Goal: Information Seeking & Learning: Understand process/instructions

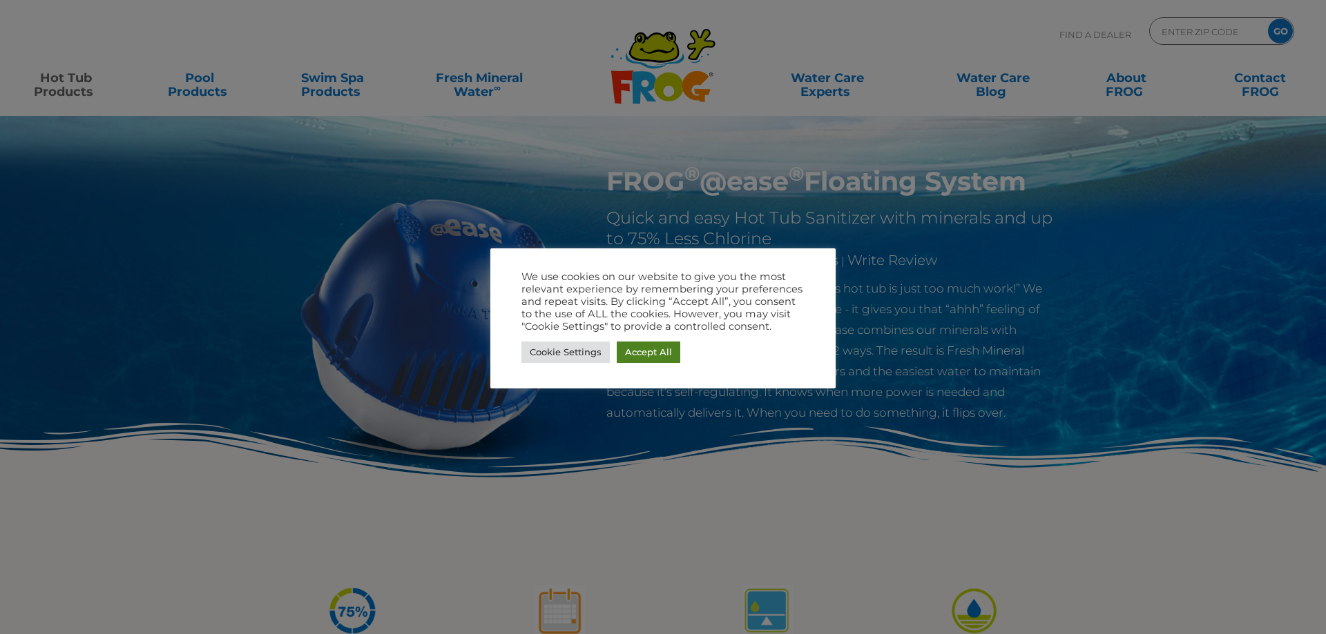
click at [637, 351] on link "Accept All" at bounding box center [648, 352] width 64 height 21
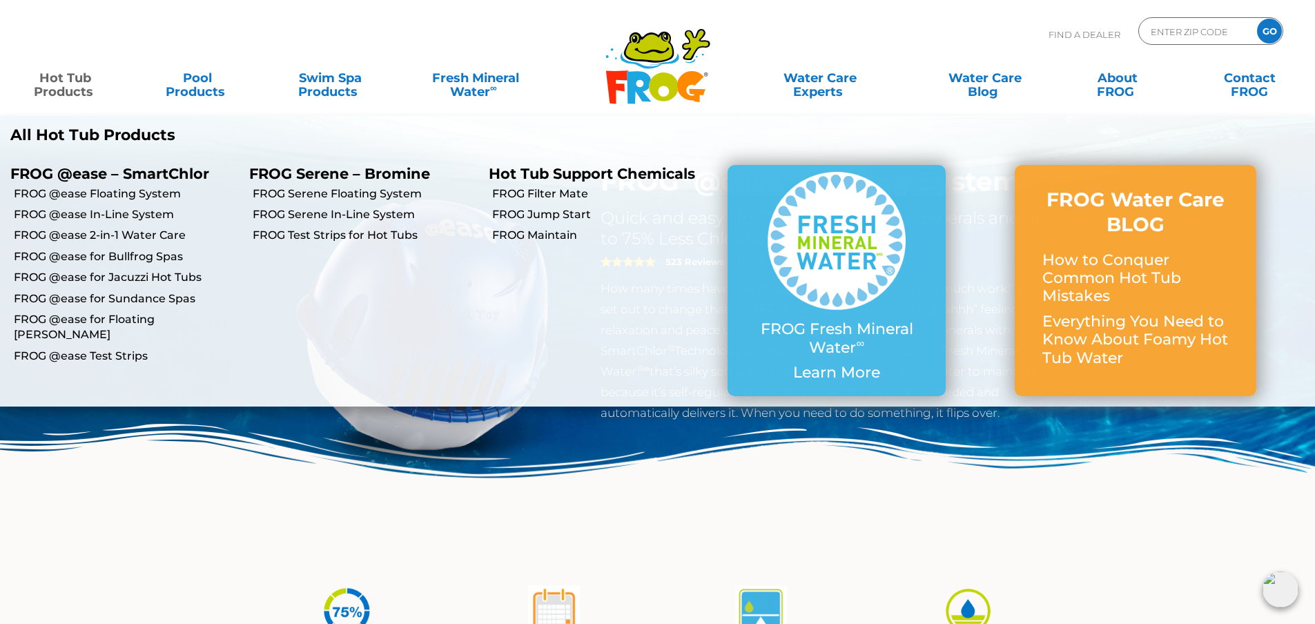
scroll to position [207, 0]
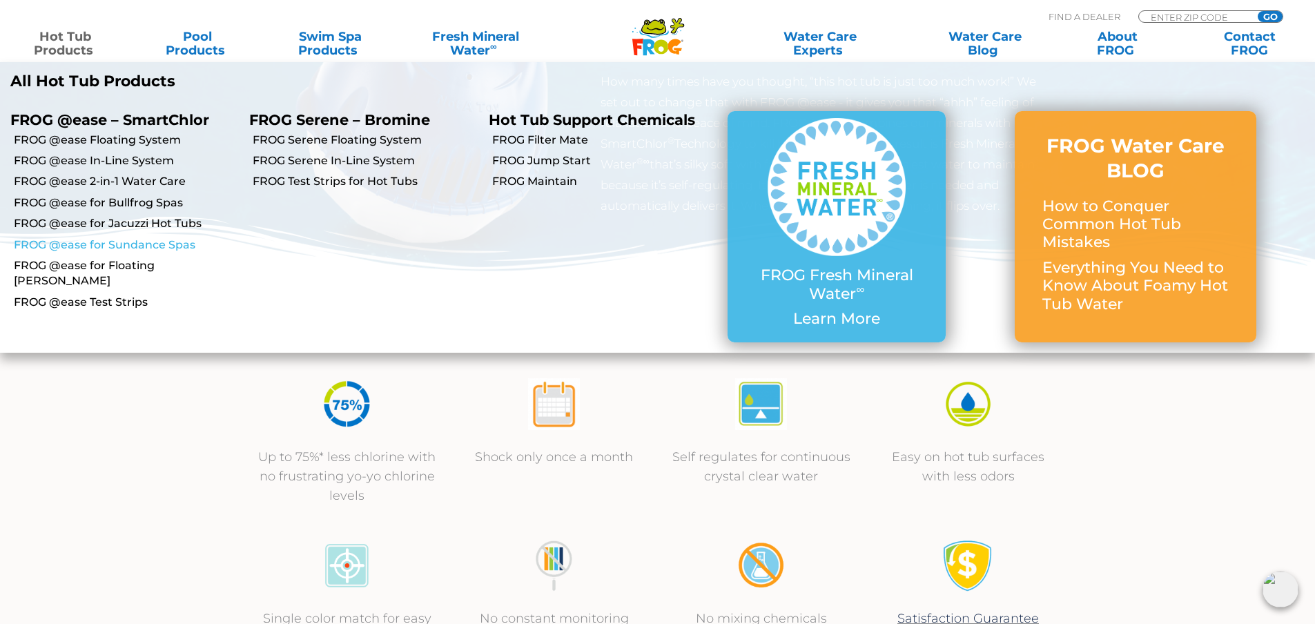
click at [128, 249] on link "FROG @ease for Sundance Spas" at bounding box center [126, 244] width 225 height 15
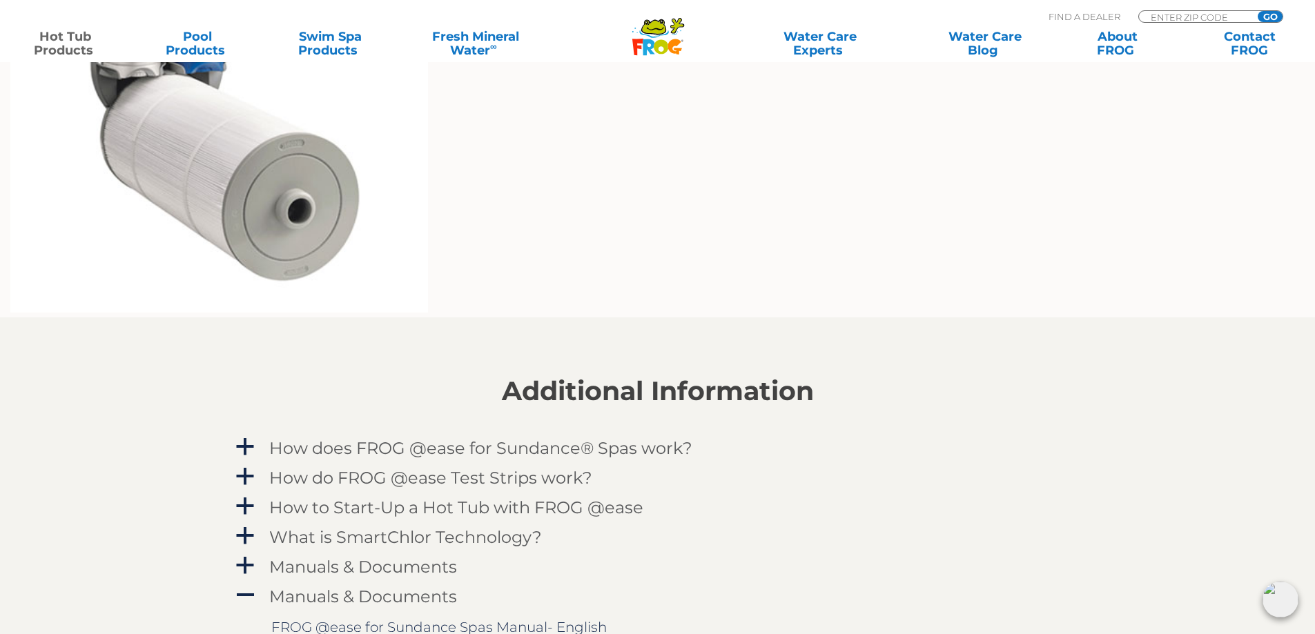
scroll to position [1381, 0]
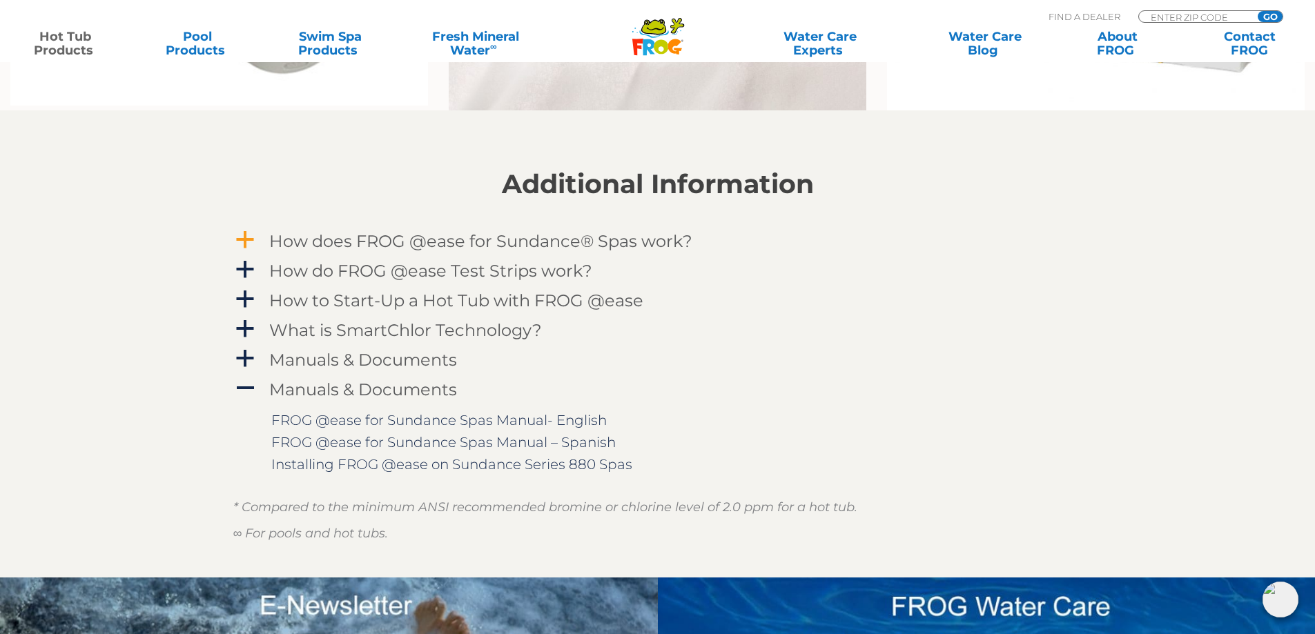
click at [487, 242] on h4 "How does FROG @ease for Sundance® Spas work?" at bounding box center [480, 241] width 423 height 19
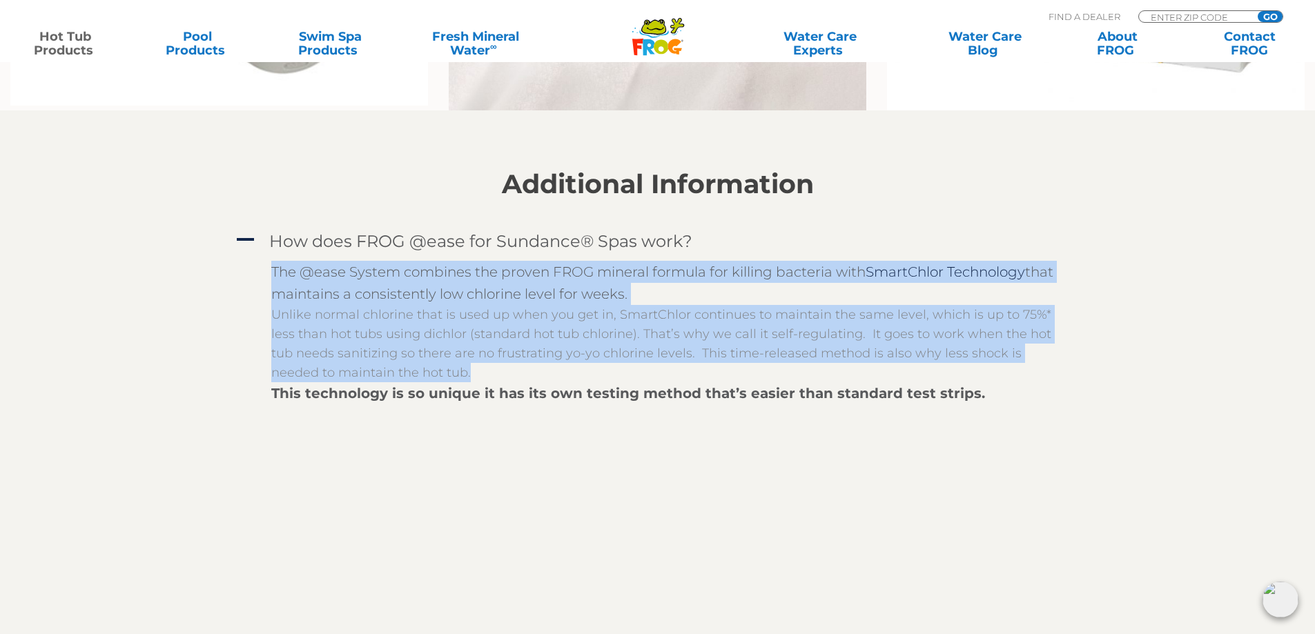
drag, startPoint x: 470, startPoint y: 370, endPoint x: 271, endPoint y: 271, distance: 222.3
click at [271, 271] on div "The @ease System combines the proven FROG mineral formula for killing bacteria …" at bounding box center [668, 444] width 794 height 367
copy div "The @ease System combines the proven FROG mineral formula for killing bacteria …"
